Goal: Book appointment/travel/reservation

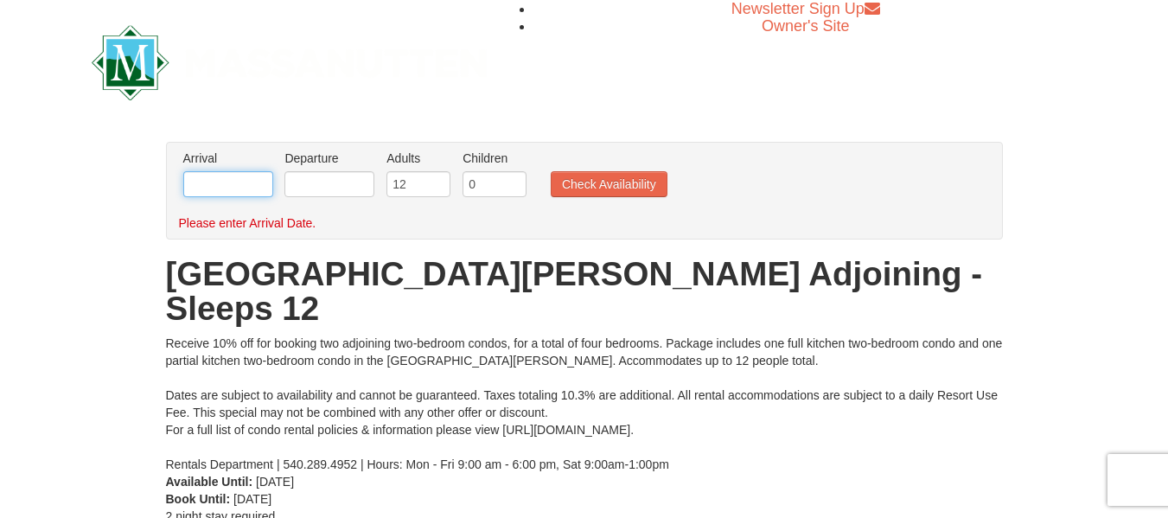
click at [219, 186] on input "text" at bounding box center [228, 184] width 90 height 26
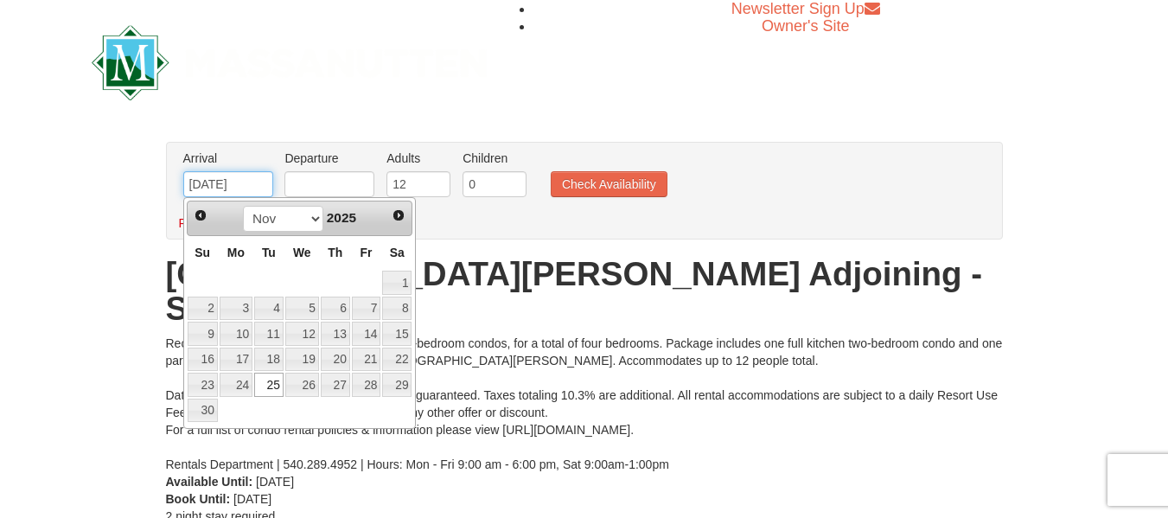
click at [220, 177] on input "11/25/2025" at bounding box center [228, 184] width 90 height 26
type input "11/26/2025"
click at [311, 181] on input "text" at bounding box center [329, 184] width 90 height 26
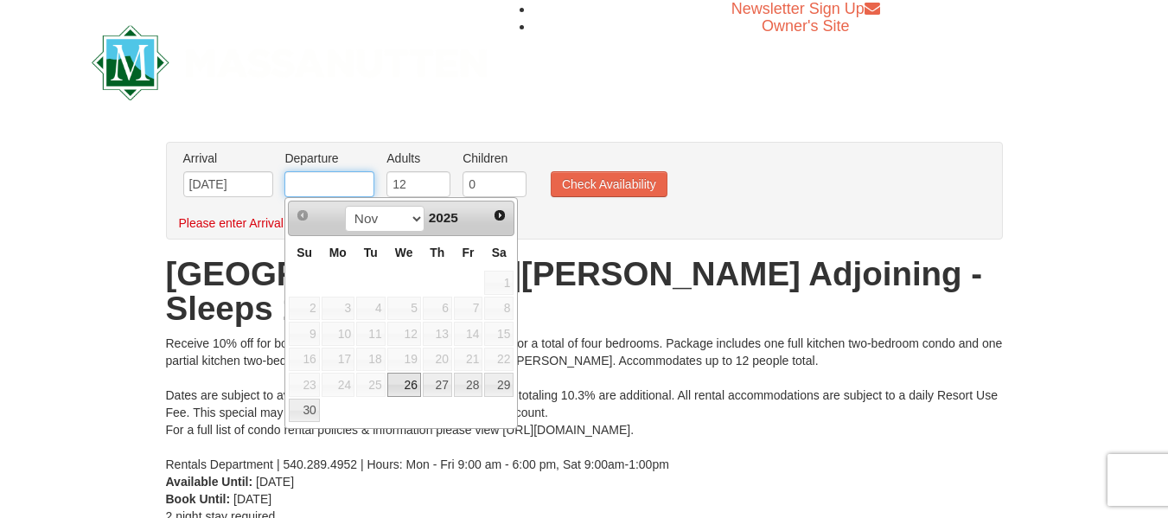
type input "11/29/2025"
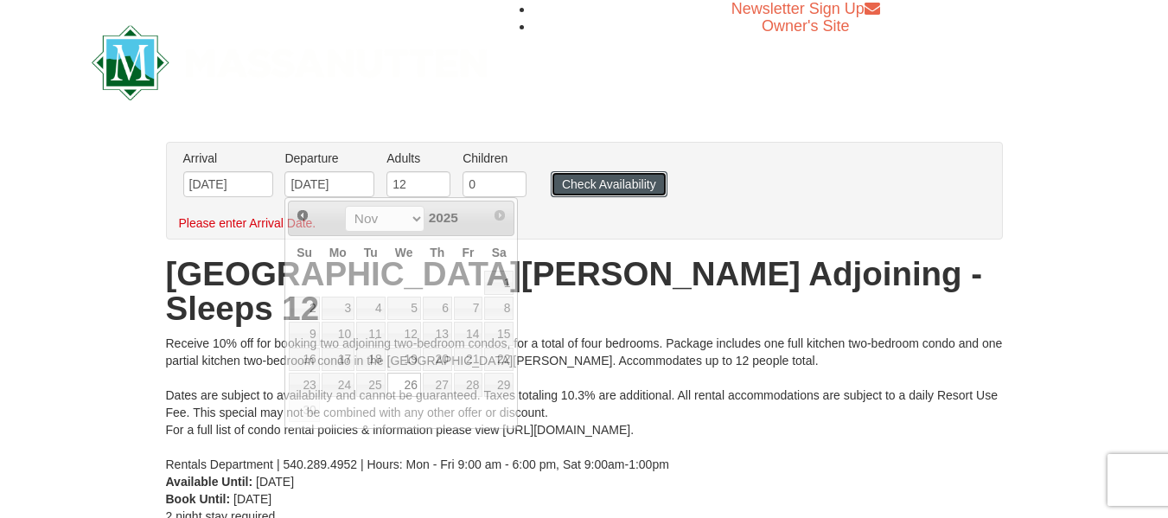
click at [572, 186] on button "Check Availability" at bounding box center [609, 184] width 117 height 26
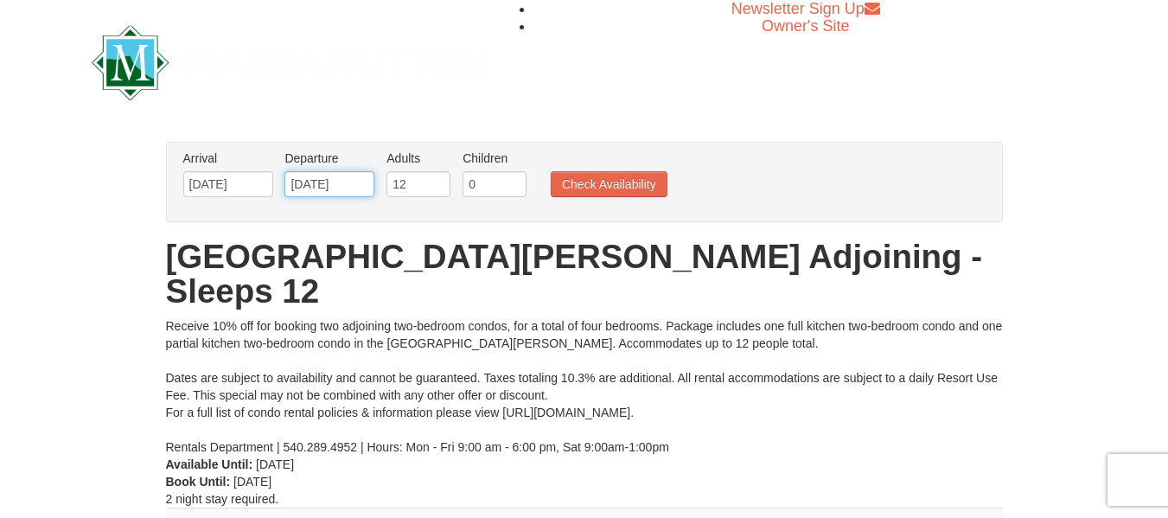
click at [347, 182] on input "11/29/2025" at bounding box center [329, 184] width 90 height 26
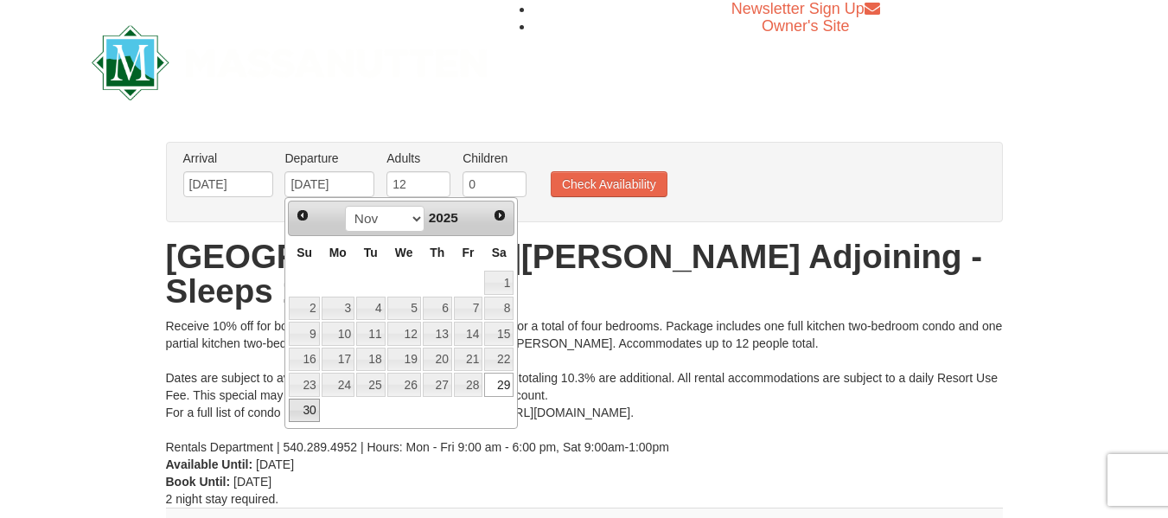
click at [312, 406] on link "30" at bounding box center [304, 411] width 30 height 24
type input "[DATE]"
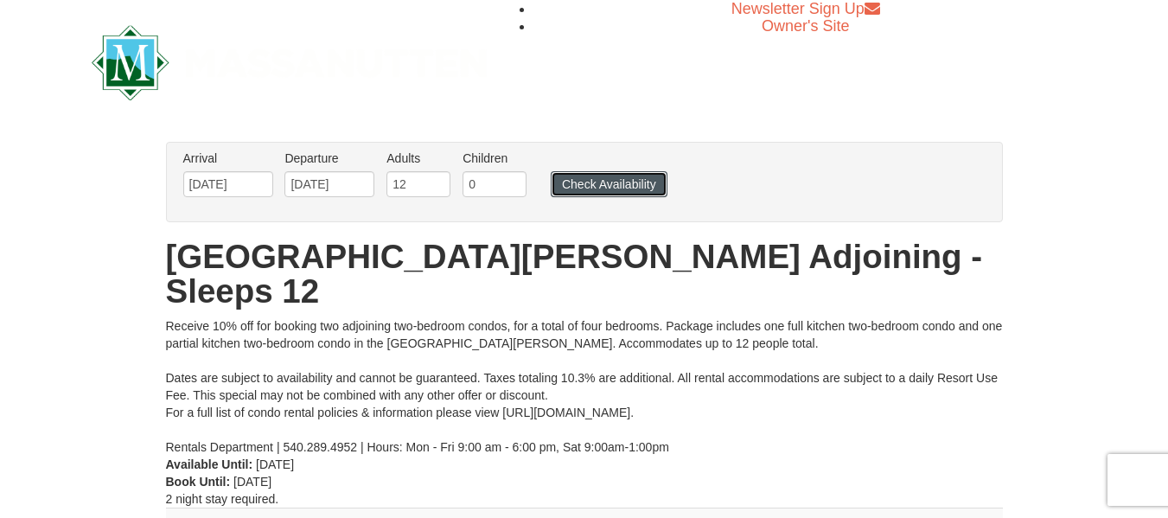
click at [596, 183] on button "Check Availability" at bounding box center [609, 184] width 117 height 26
click at [247, 188] on input "[DATE]" at bounding box center [228, 184] width 90 height 26
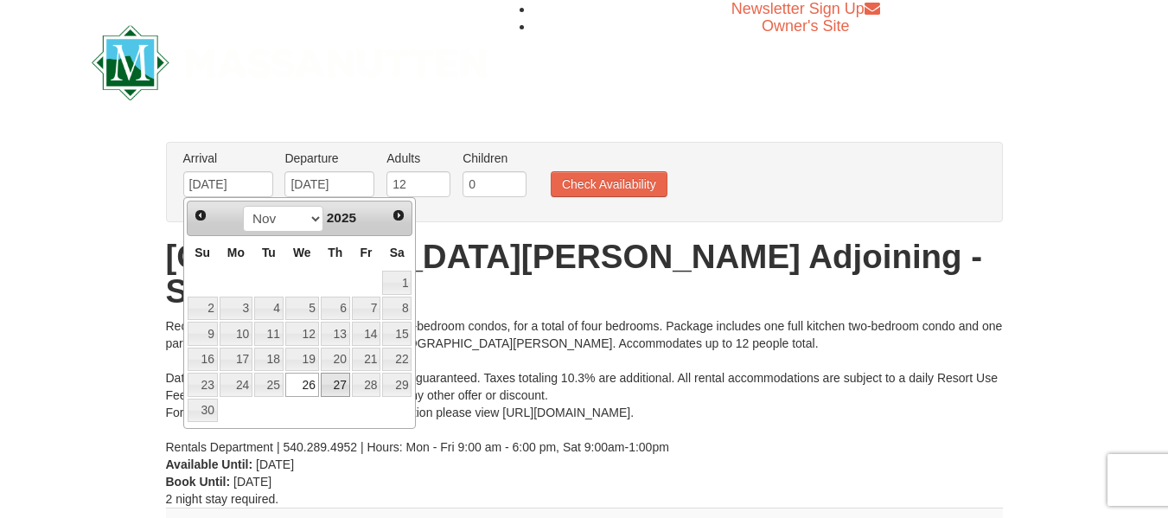
click at [347, 381] on link "27" at bounding box center [335, 385] width 29 height 24
type input "[DATE]"
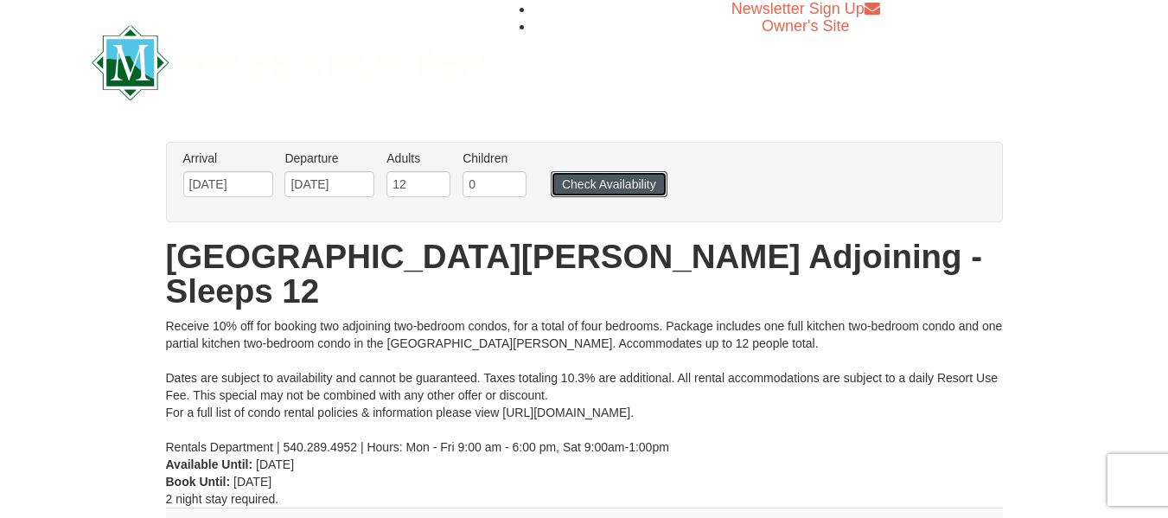
click at [601, 174] on button "Check Availability" at bounding box center [609, 184] width 117 height 26
click at [234, 200] on li "Arrival Please format dates MM/DD/YYYY Please format dates MM/DD/YYYY [DATE]" at bounding box center [228, 178] width 99 height 56
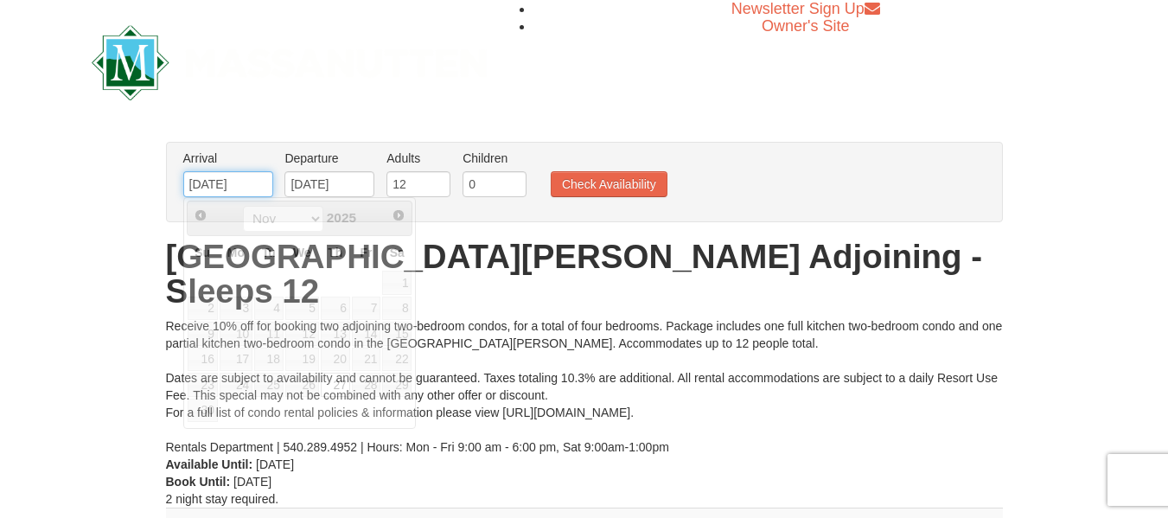
click at [236, 195] on input "[DATE]" at bounding box center [228, 184] width 90 height 26
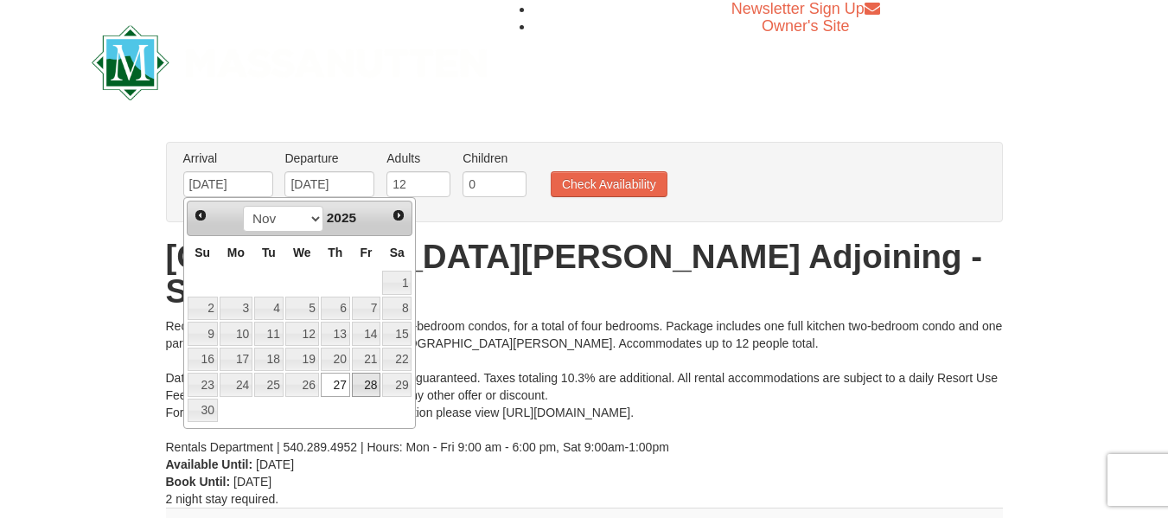
click at [364, 378] on link "28" at bounding box center [366, 385] width 29 height 24
type input "[DATE]"
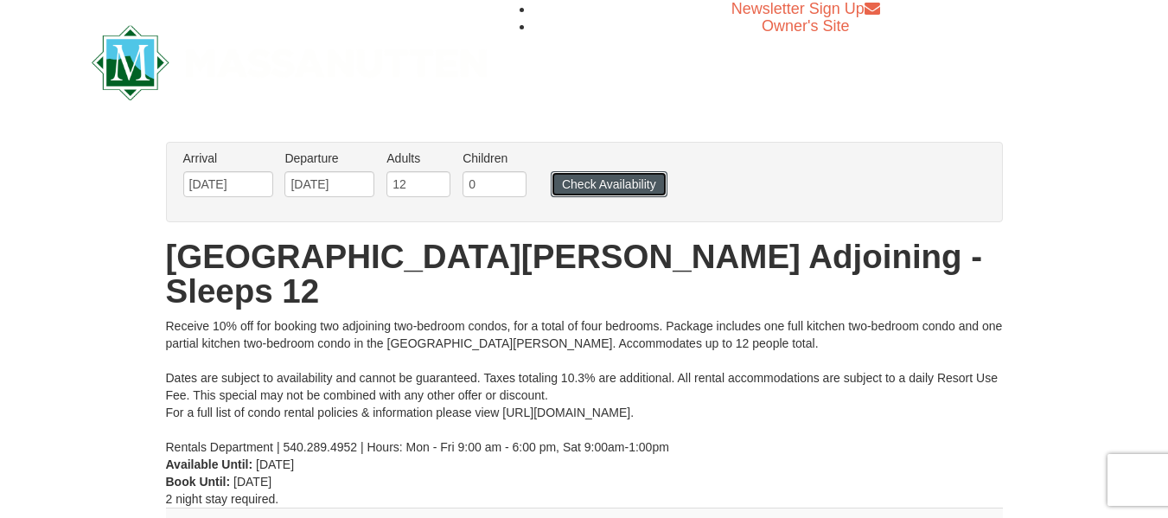
click at [601, 182] on button "Check Availability" at bounding box center [609, 184] width 117 height 26
